Goal: Use online tool/utility: Utilize a website feature to perform a specific function

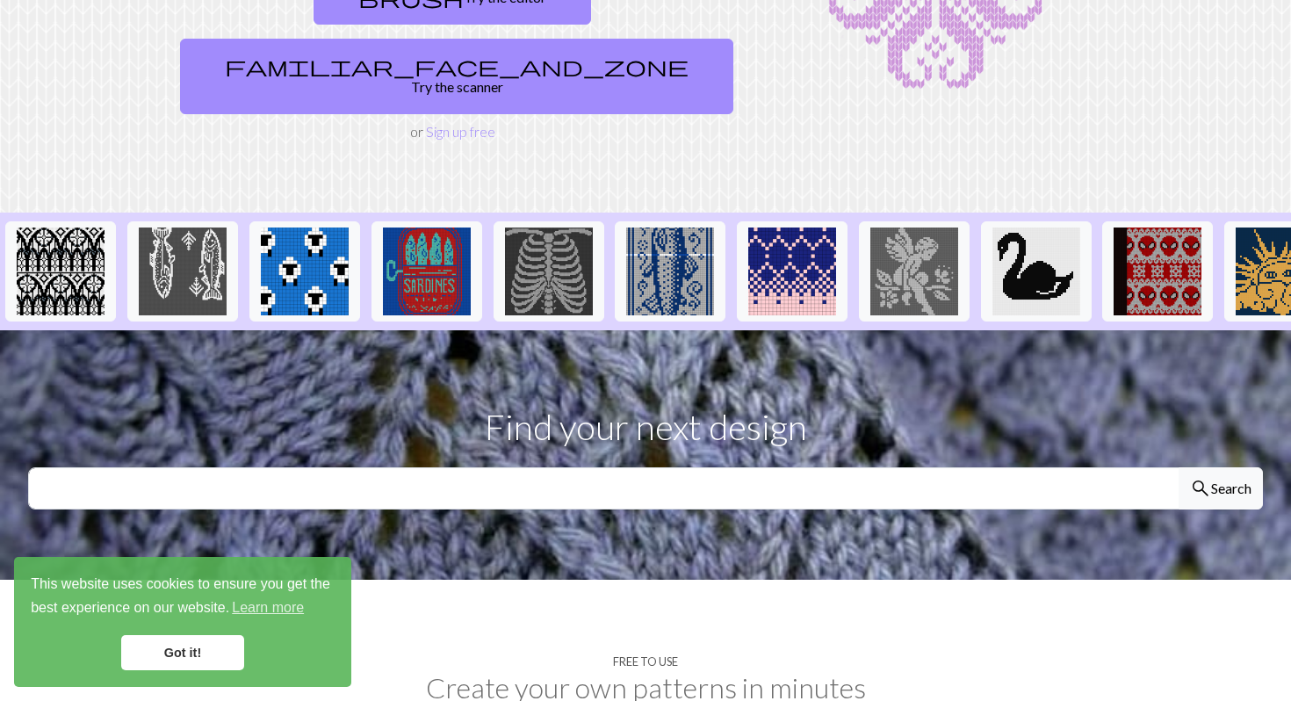
scroll to position [553, 0]
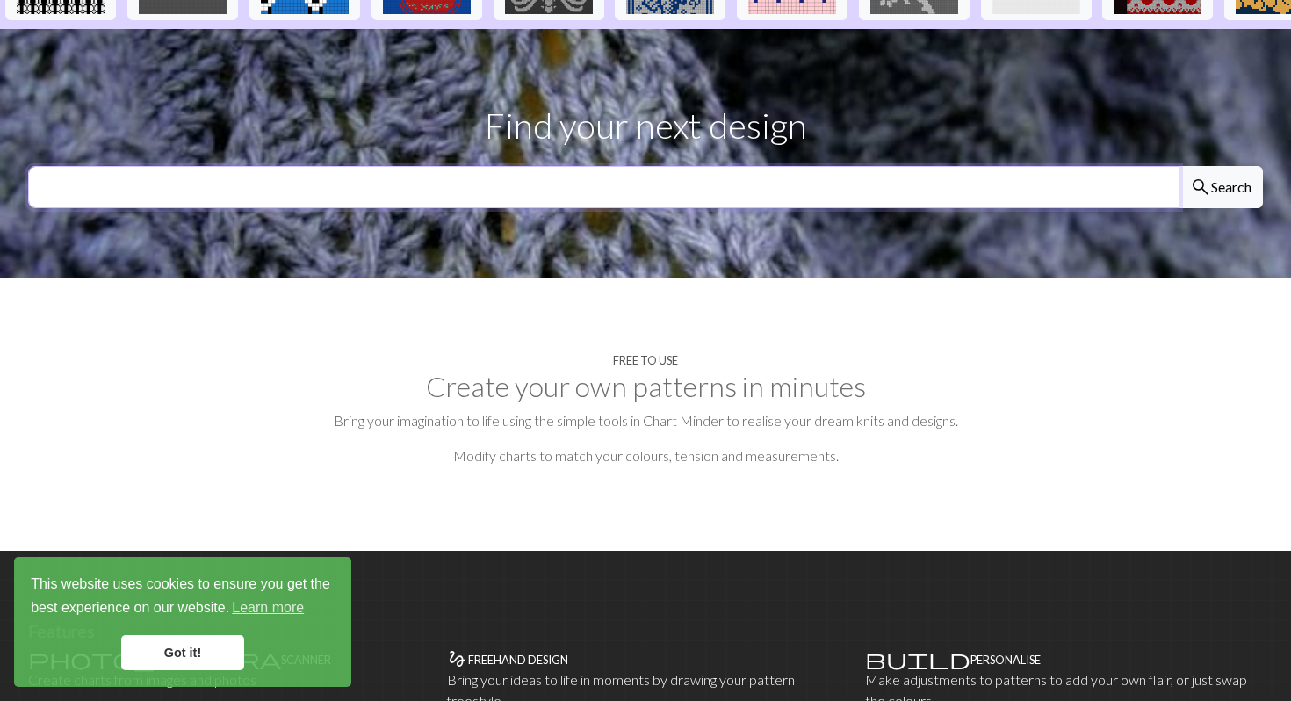
click at [403, 166] on input "text" at bounding box center [604, 187] width 1152 height 42
type input "orca"
click at [1179, 166] on button "search Search" at bounding box center [1221, 187] width 84 height 42
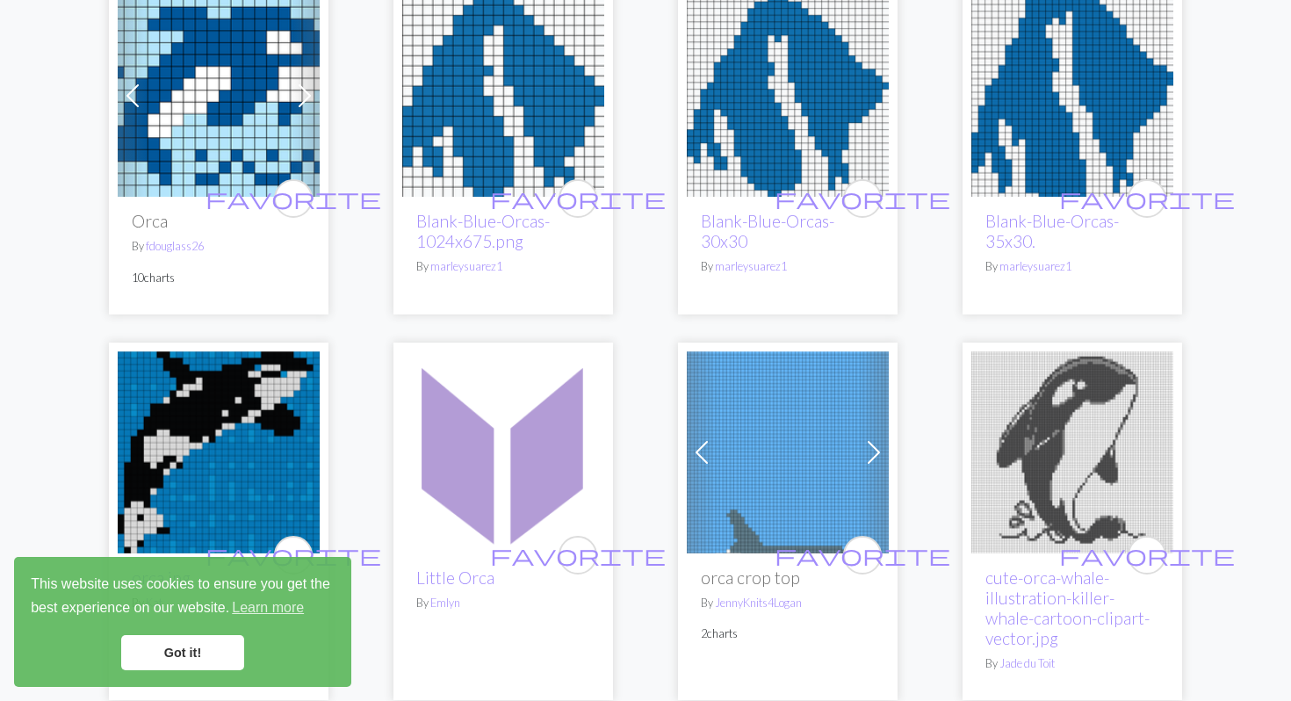
scroll to position [2415, 0]
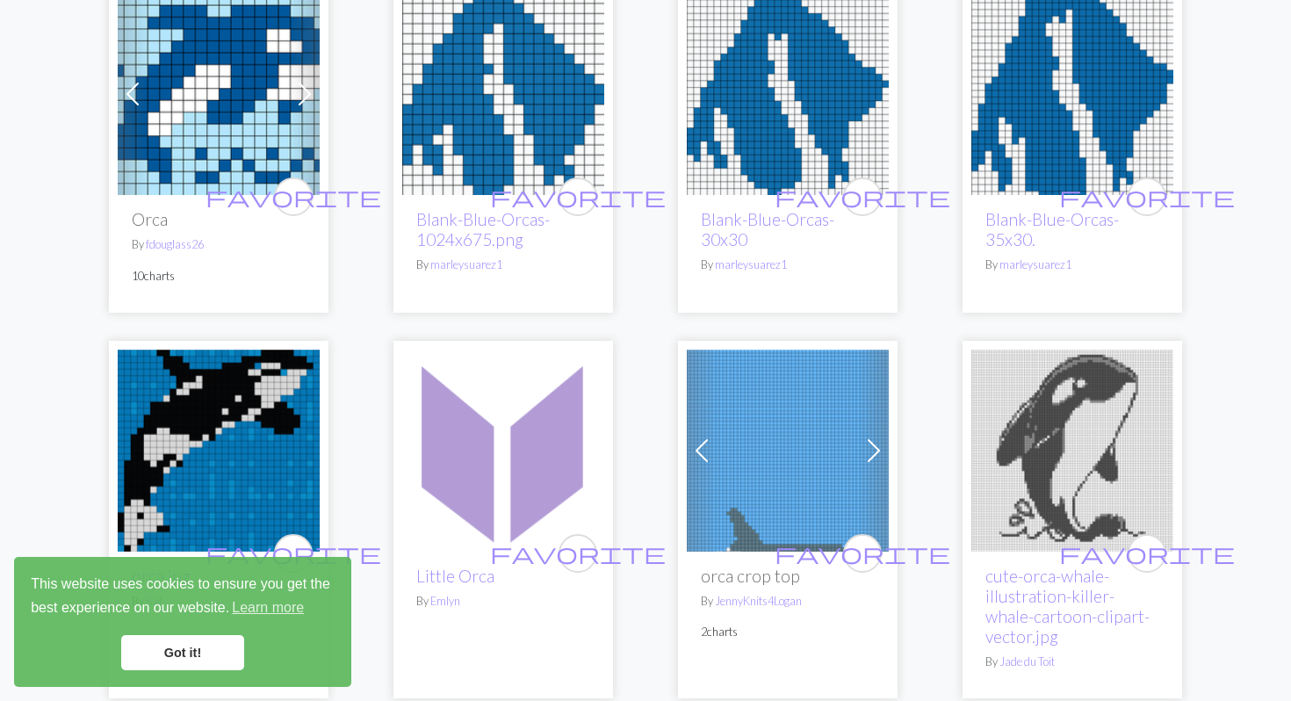
click at [179, 449] on img at bounding box center [219, 451] width 202 height 202
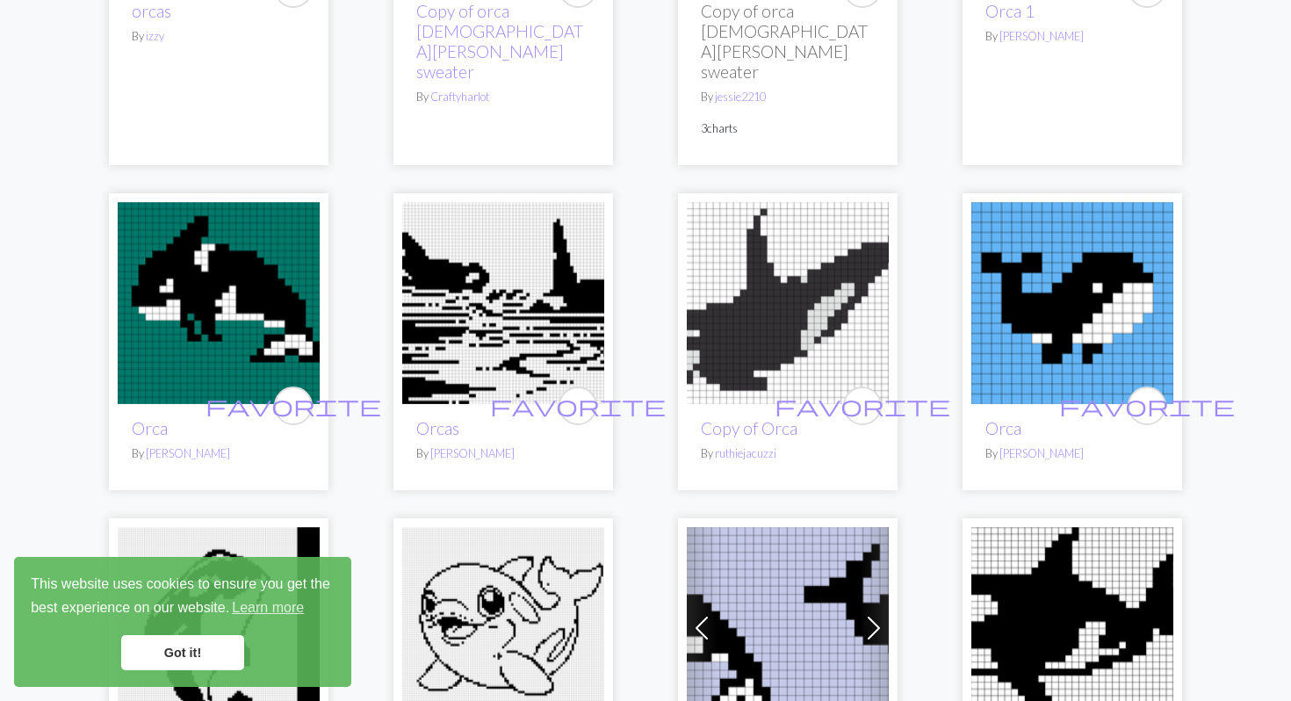
scroll to position [401, 0]
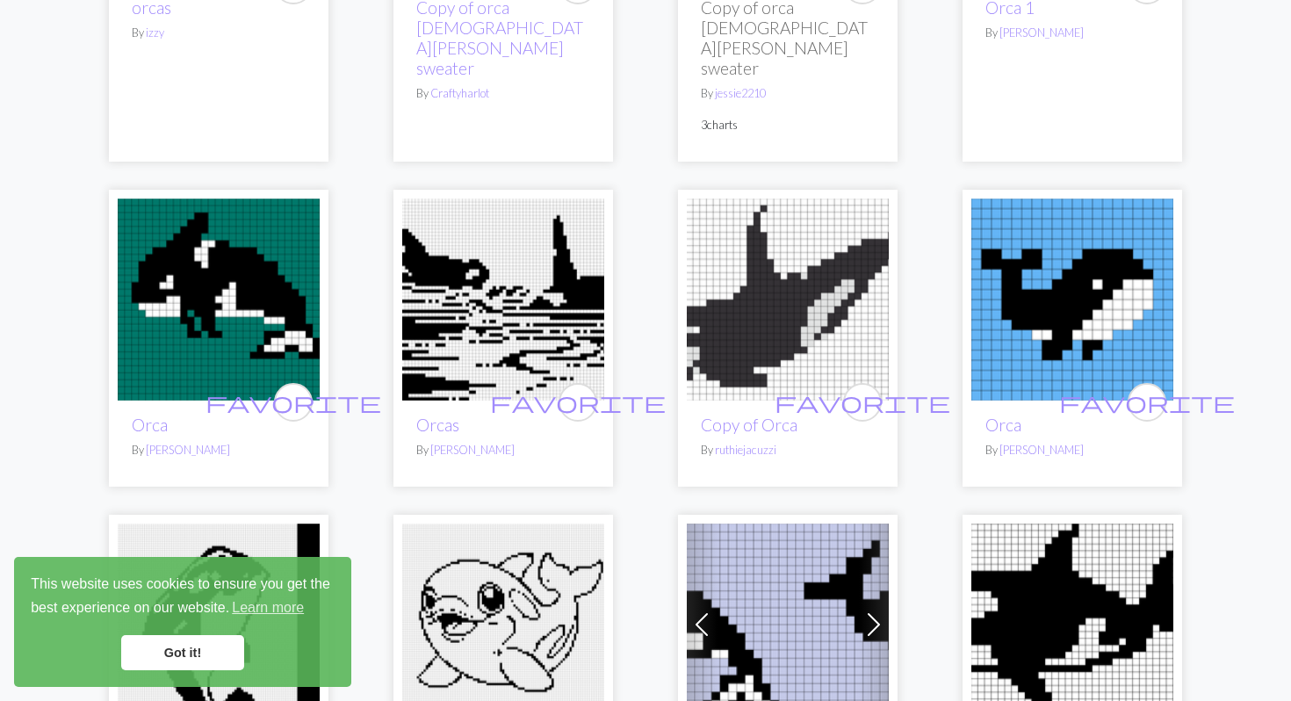
click at [776, 275] on img at bounding box center [788, 300] width 202 height 202
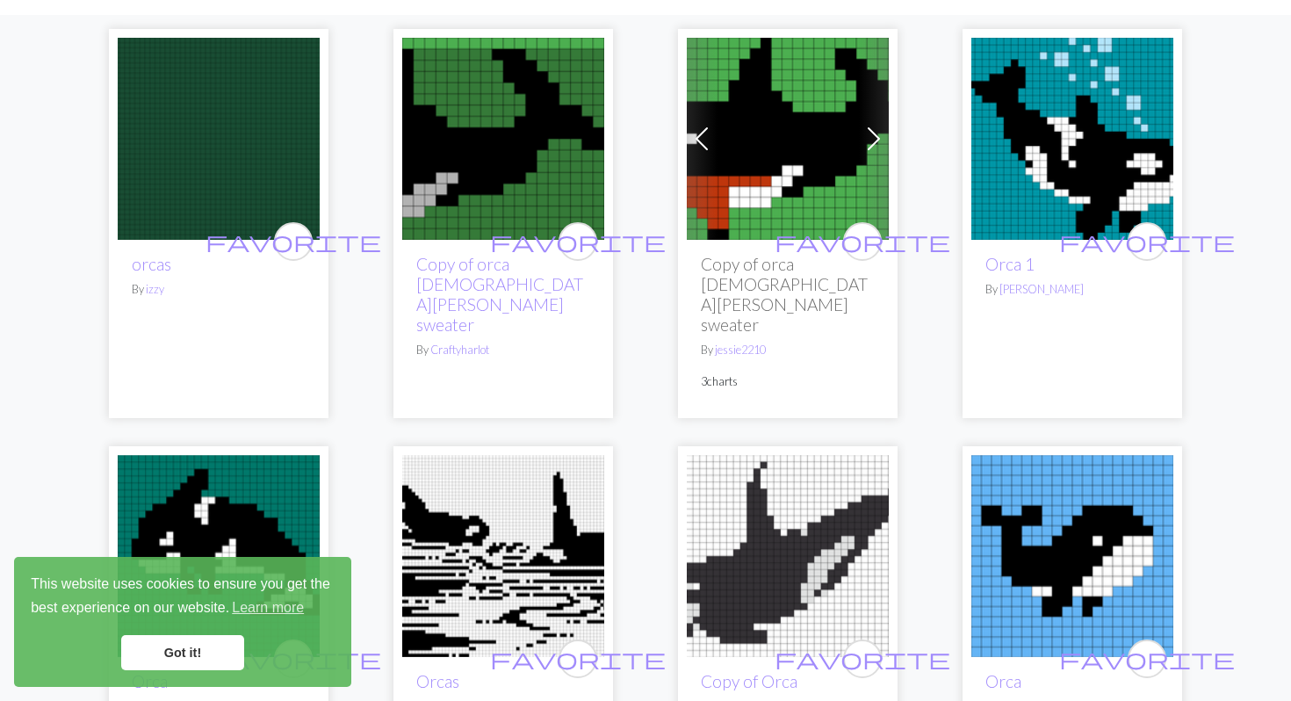
scroll to position [126, 0]
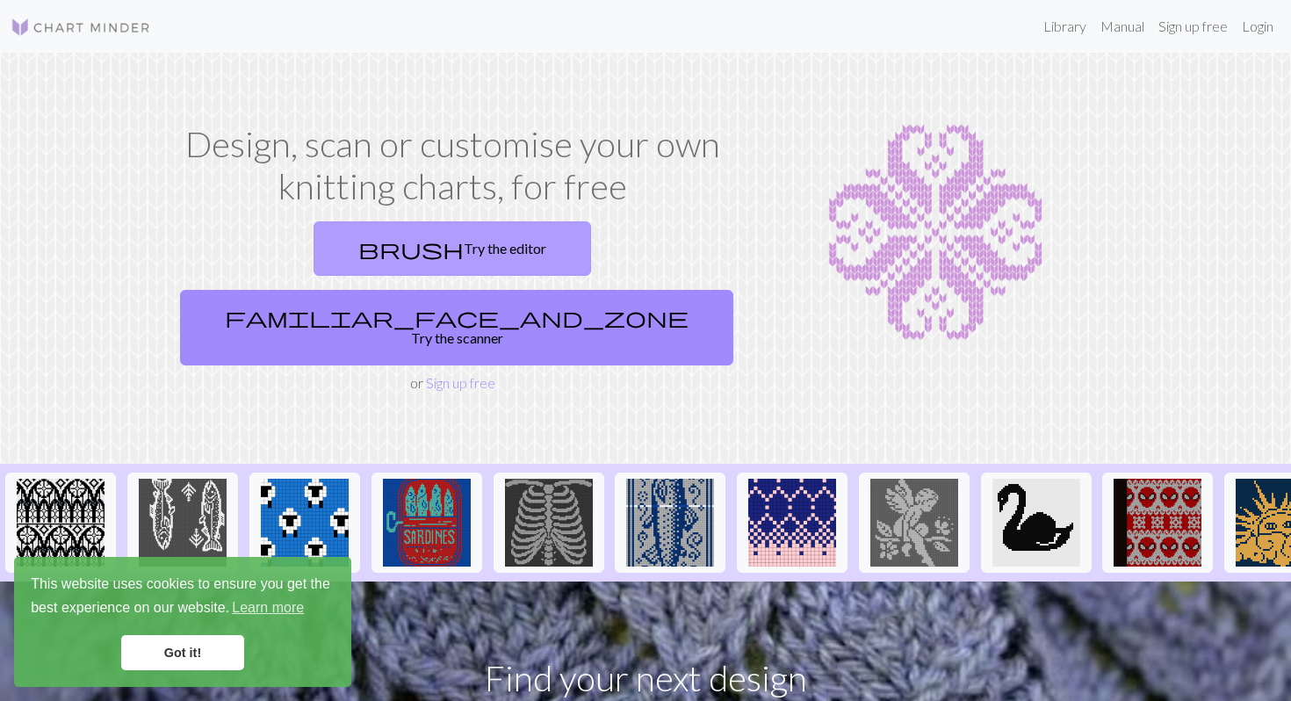
click at [367, 262] on link "brush Try the editor" at bounding box center [453, 248] width 278 height 54
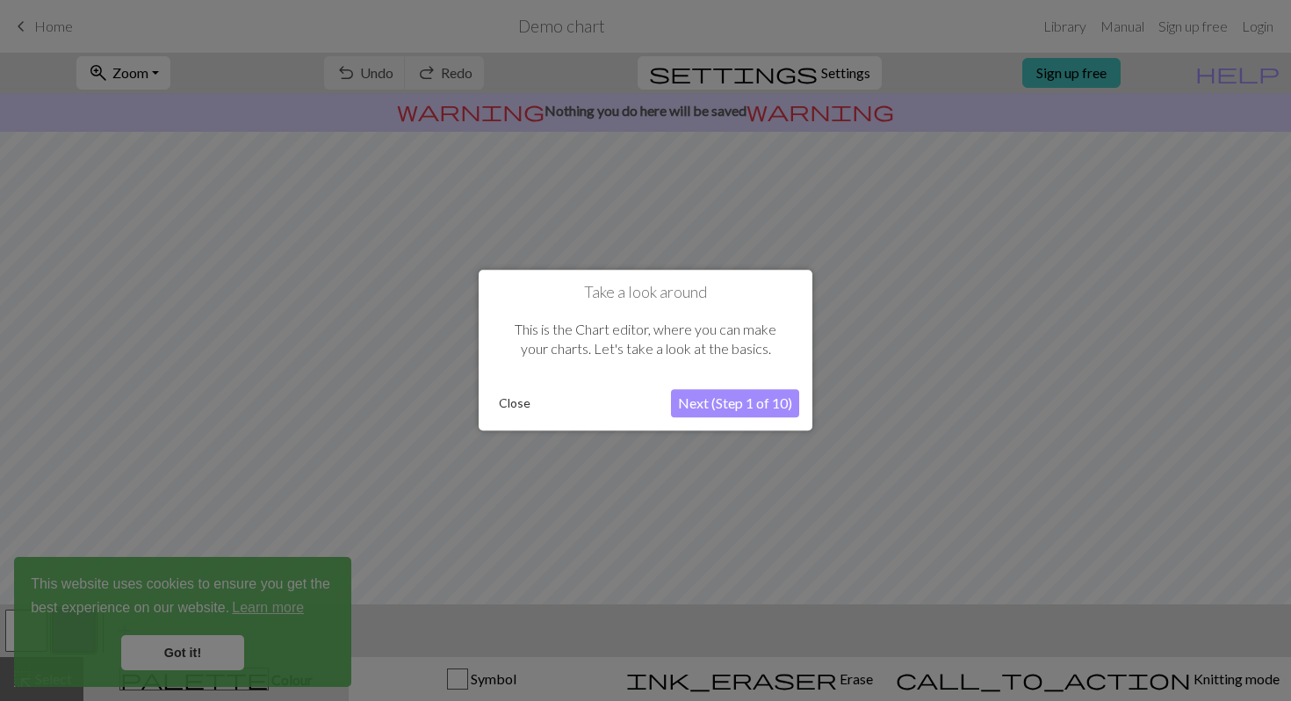
click at [706, 409] on button "Next (Step 1 of 10)" at bounding box center [735, 404] width 128 height 28
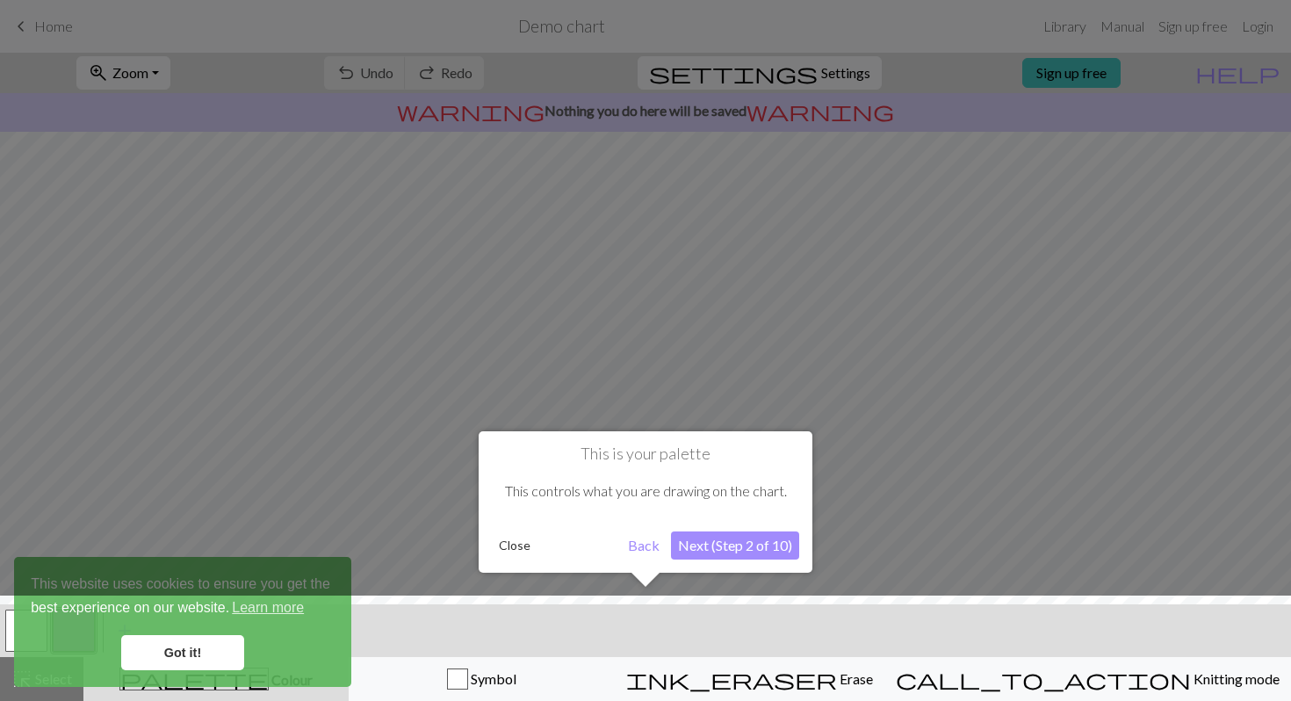
click at [706, 546] on button "Next (Step 2 of 10)" at bounding box center [735, 545] width 128 height 28
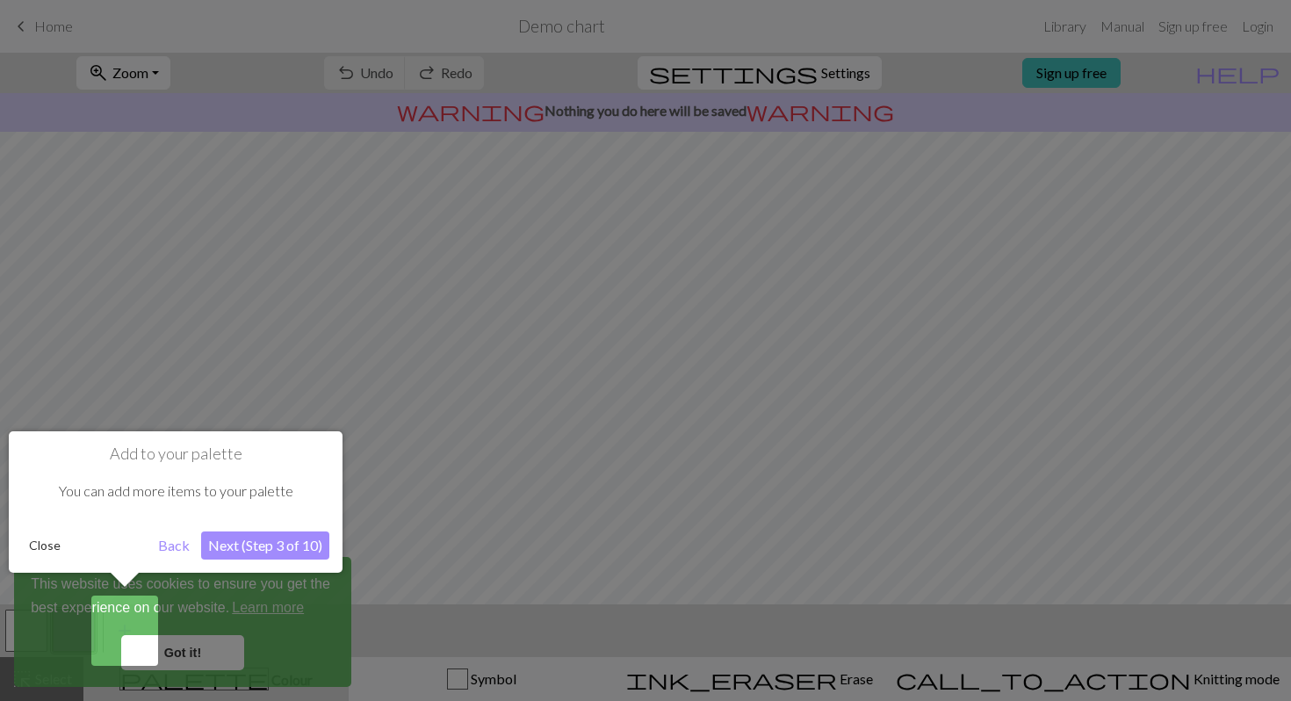
click at [275, 532] on button "Next (Step 3 of 10)" at bounding box center [265, 545] width 128 height 28
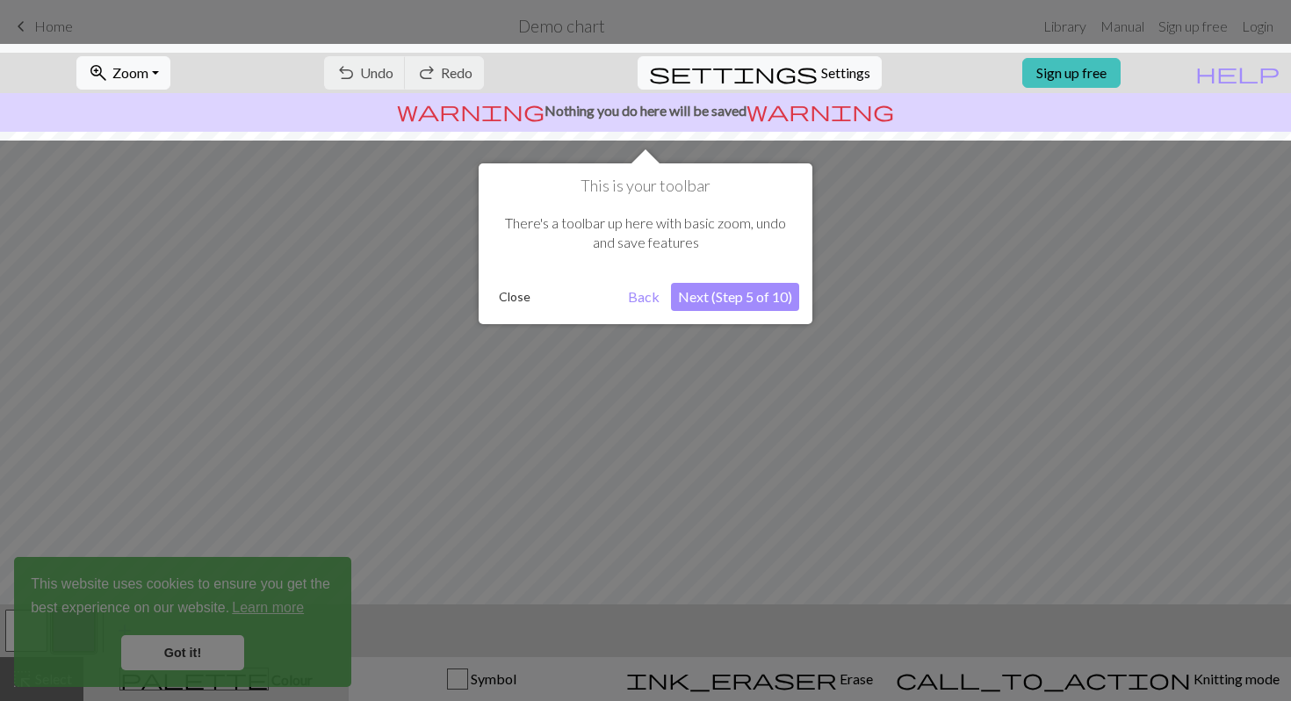
click at [763, 307] on button "Next (Step 5 of 10)" at bounding box center [735, 297] width 128 height 28
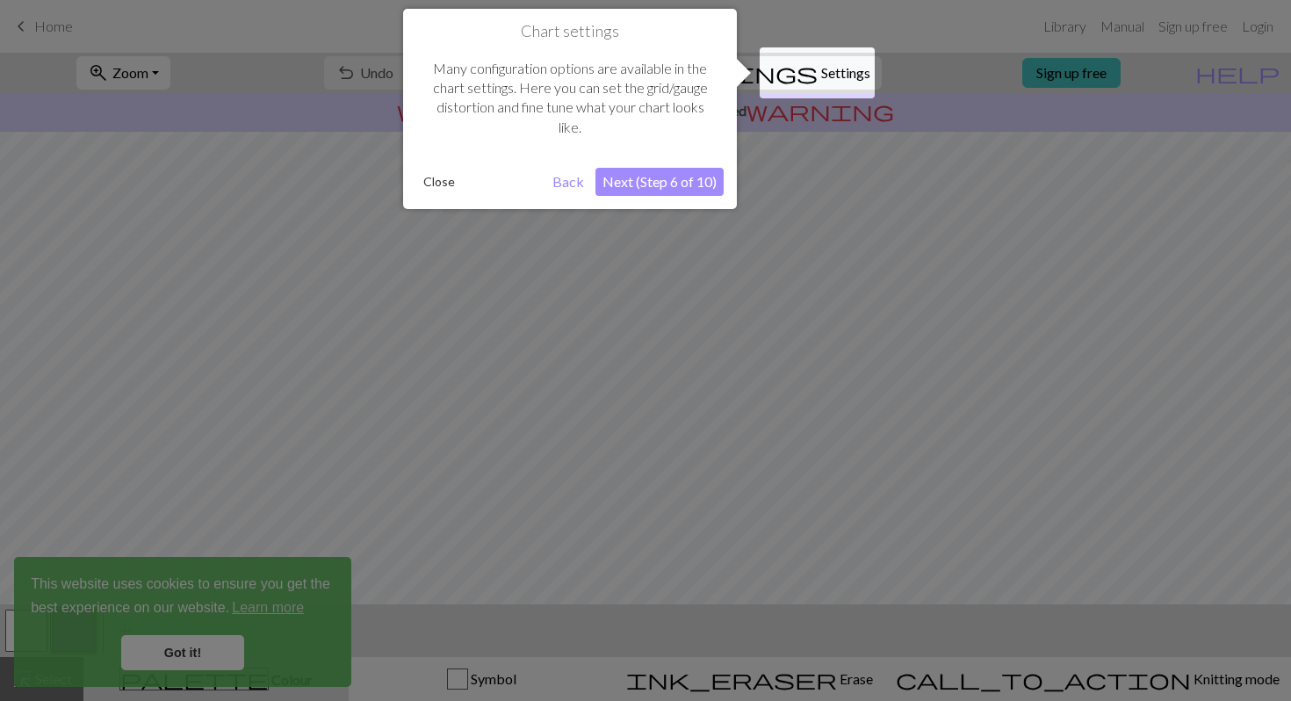
click at [694, 182] on button "Next (Step 6 of 10)" at bounding box center [660, 182] width 128 height 28
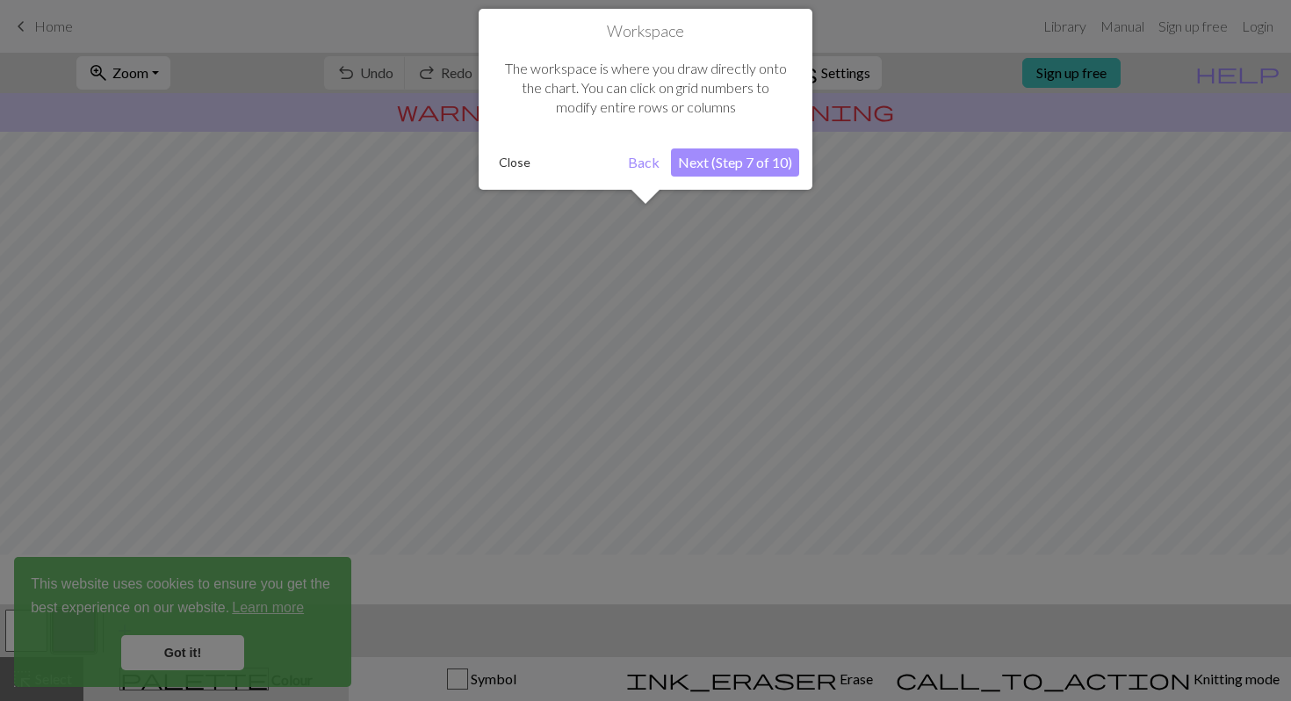
scroll to position [105, 0]
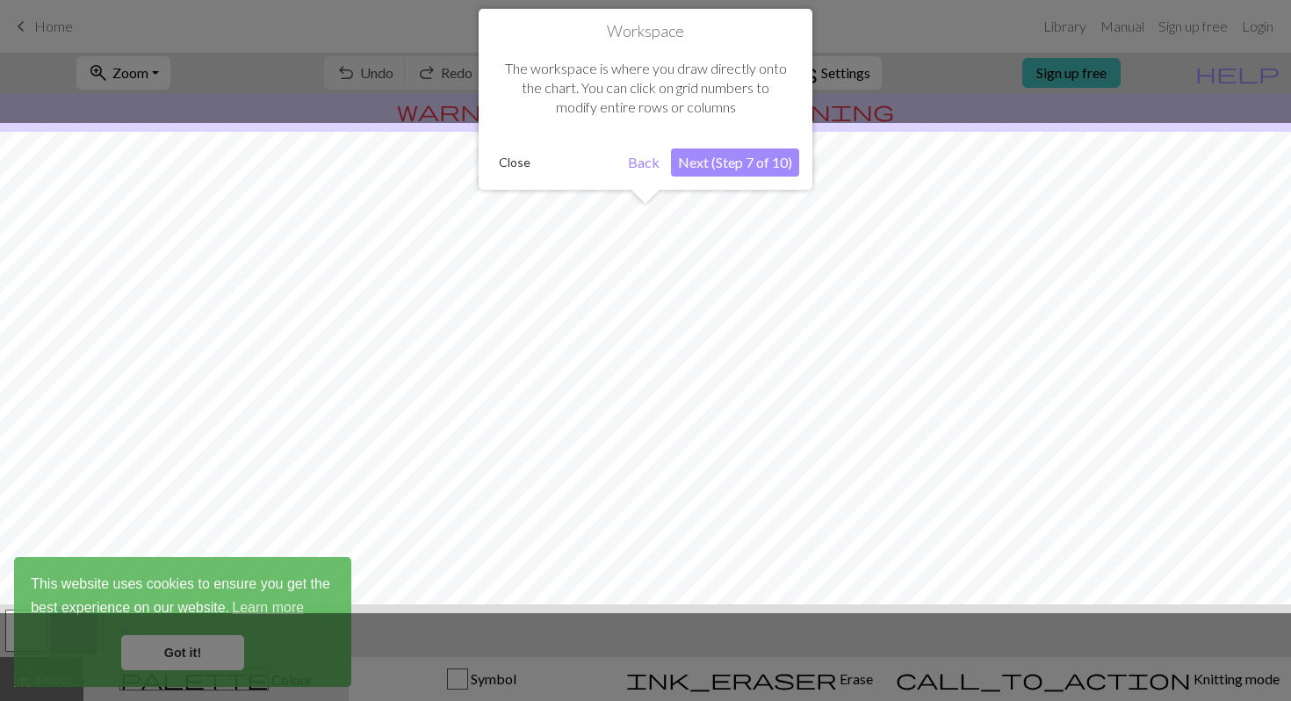
click at [735, 165] on button "Next (Step 7 of 10)" at bounding box center [735, 162] width 128 height 28
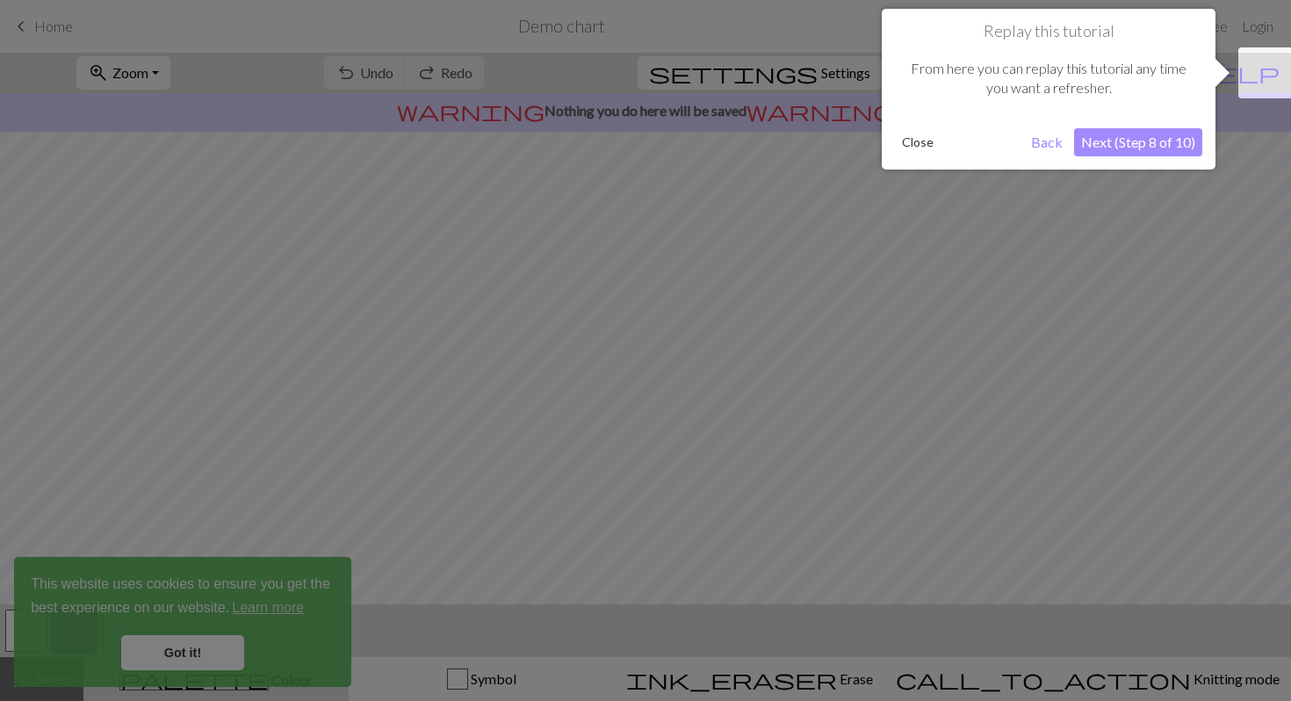
click at [1168, 145] on button "Next (Step 8 of 10)" at bounding box center [1138, 142] width 128 height 28
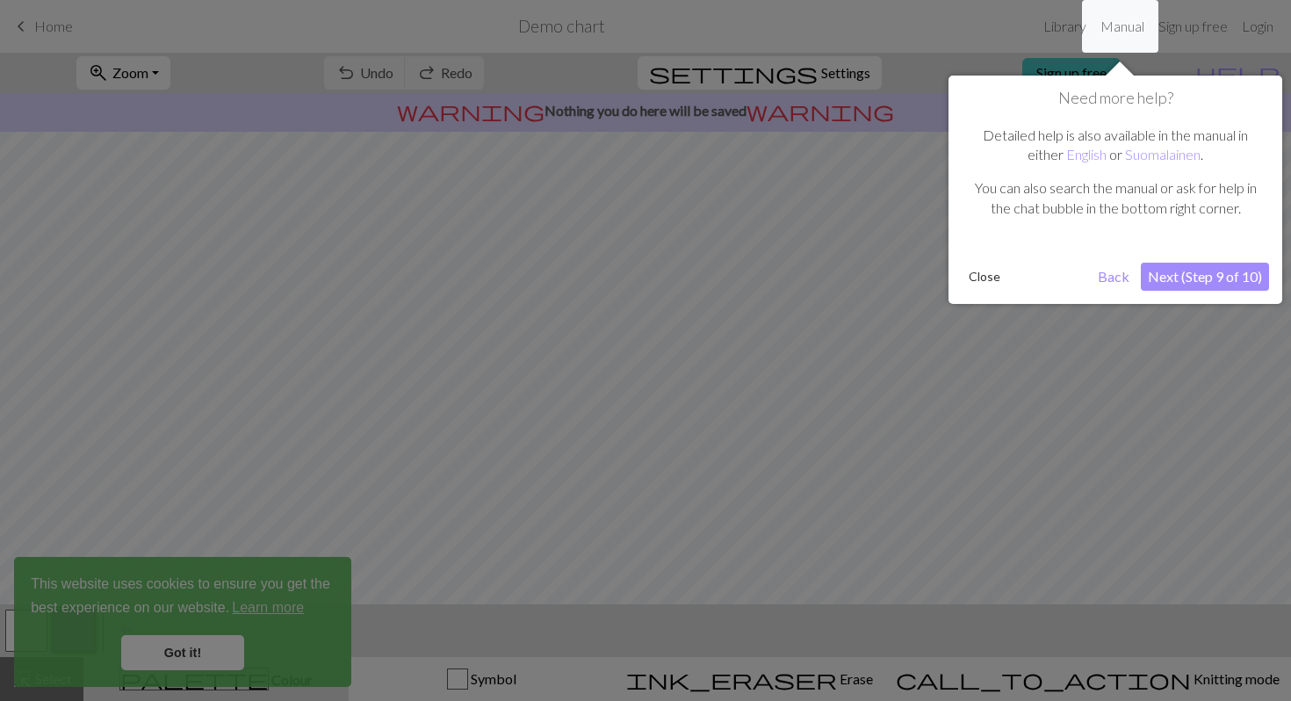
click at [1176, 266] on button "Next (Step 9 of 10)" at bounding box center [1205, 277] width 128 height 28
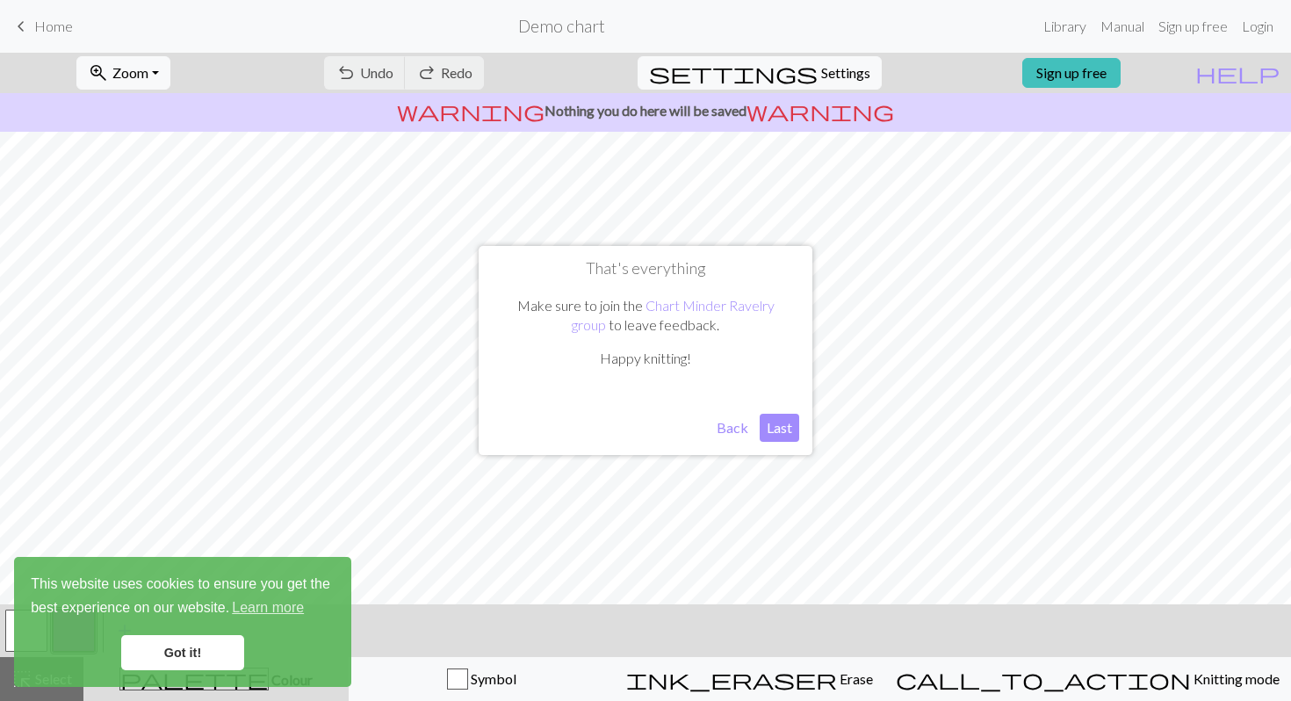
click at [765, 428] on button "Last" at bounding box center [780, 428] width 40 height 28
click at [184, 648] on link "Got it!" at bounding box center [182, 652] width 123 height 35
